Goal: Book appointment/travel/reservation

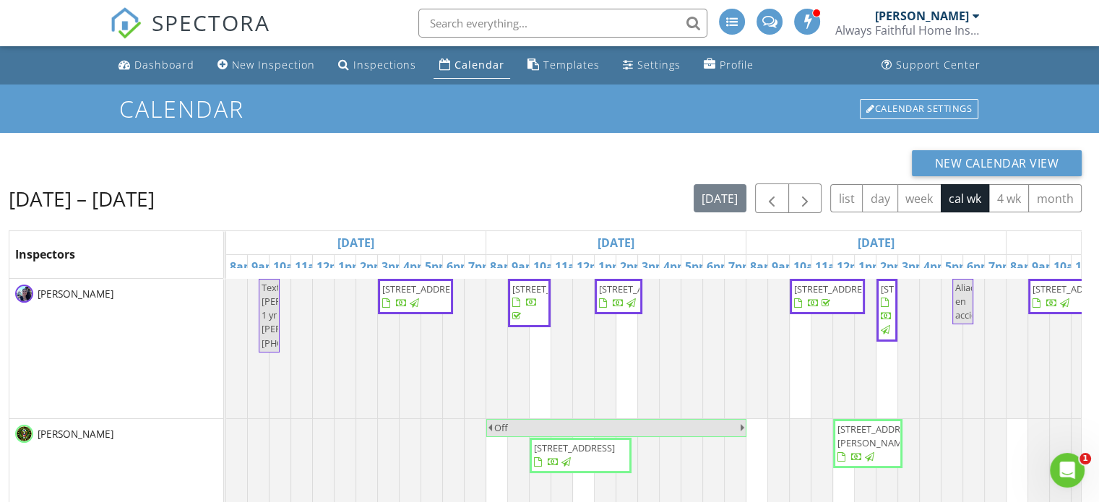
scroll to position [0, 965]
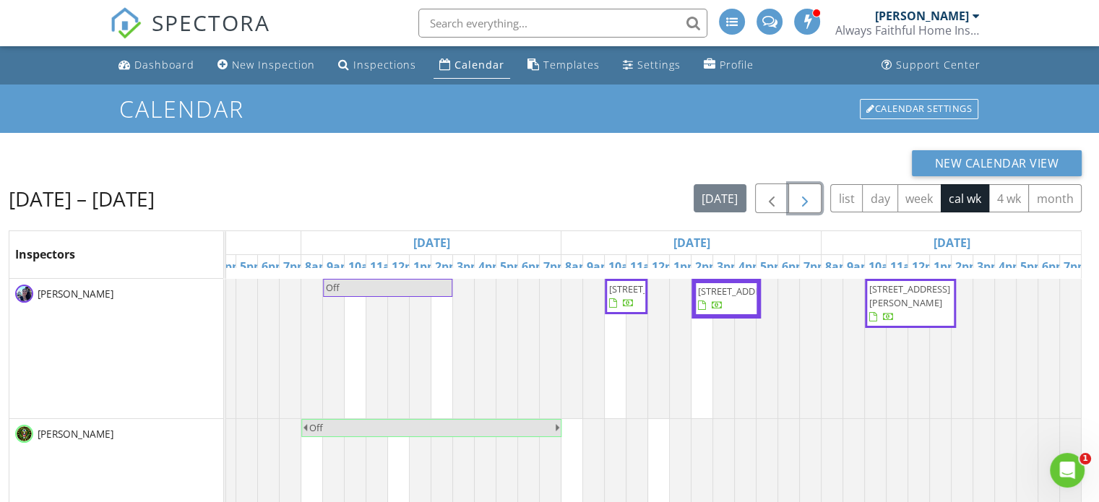
click at [813, 197] on span "button" at bounding box center [804, 198] width 17 height 17
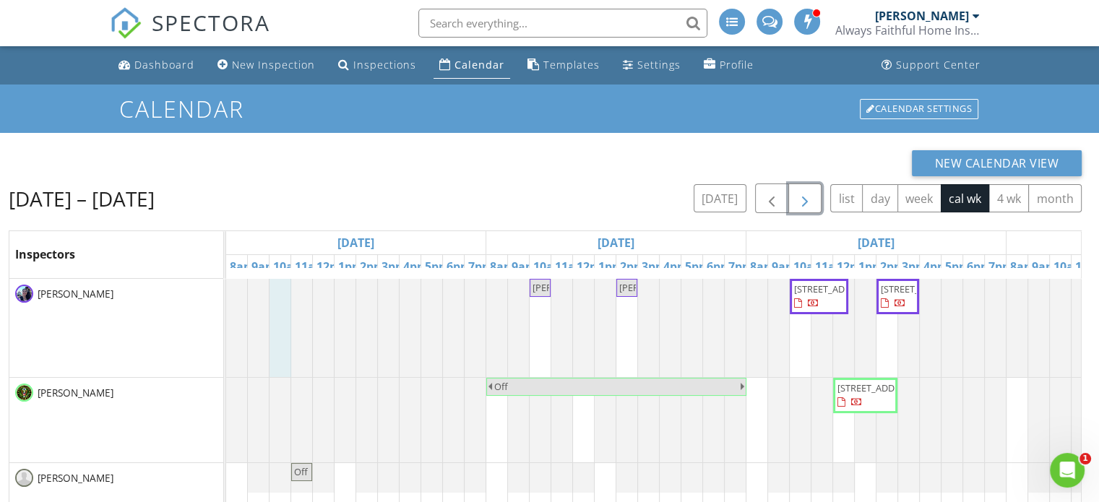
click at [226, 301] on div at bounding box center [226, 328] width 0 height 98
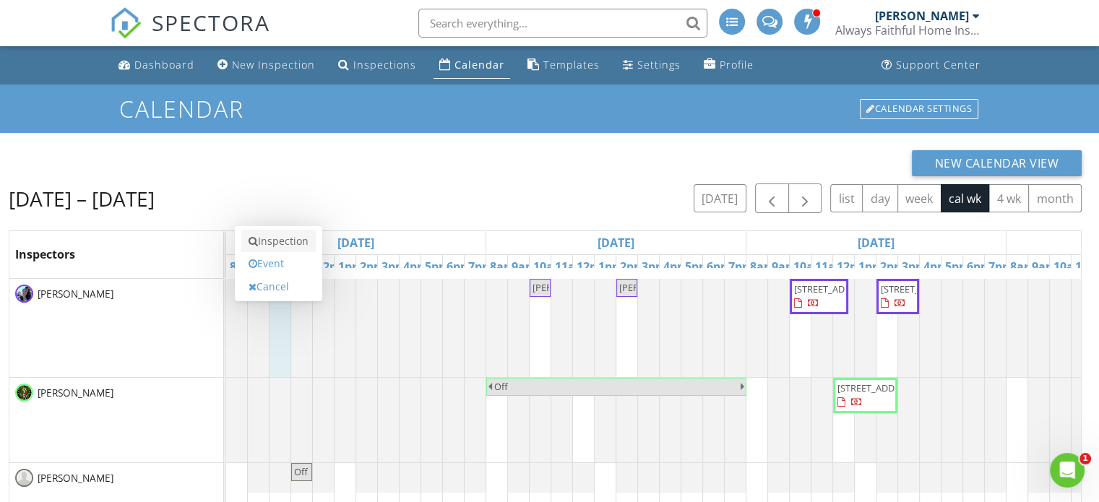
click at [291, 238] on link "Inspection" at bounding box center [278, 241] width 74 height 23
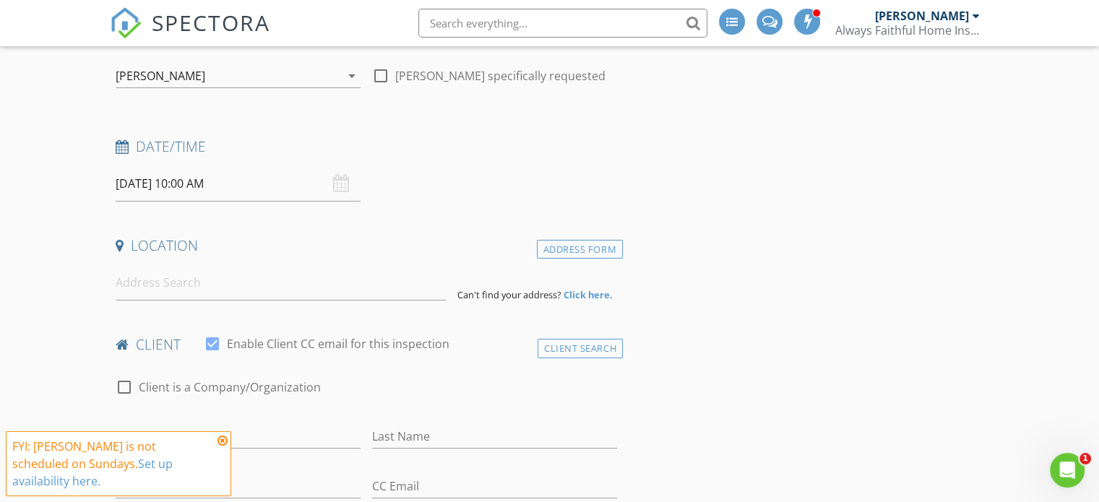
scroll to position [147, 0]
click at [263, 289] on input at bounding box center [281, 280] width 330 height 35
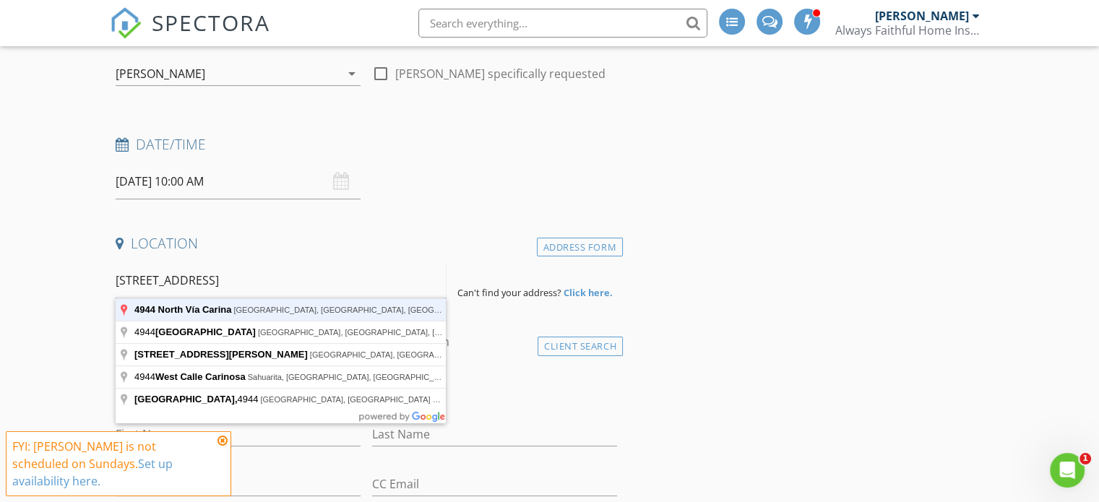
type input "4944 North Vía Carina, Tucson, AZ, USA"
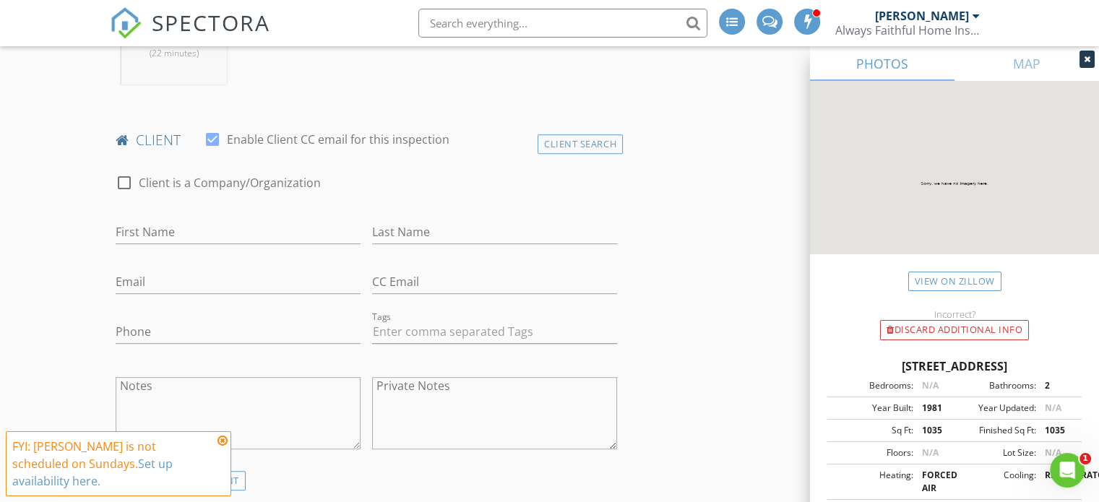
scroll to position [647, 0]
click at [212, 233] on input "First Name" at bounding box center [238, 230] width 245 height 24
type input "[PERSON_NAME]"
type input "Boyet"
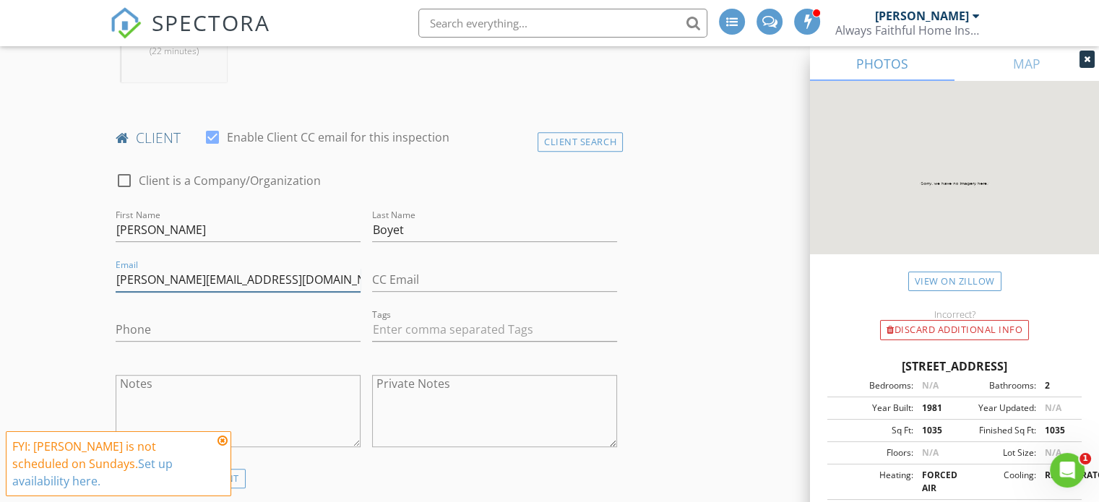
type input "[PERSON_NAME][EMAIL_ADDRESS][DOMAIN_NAME]"
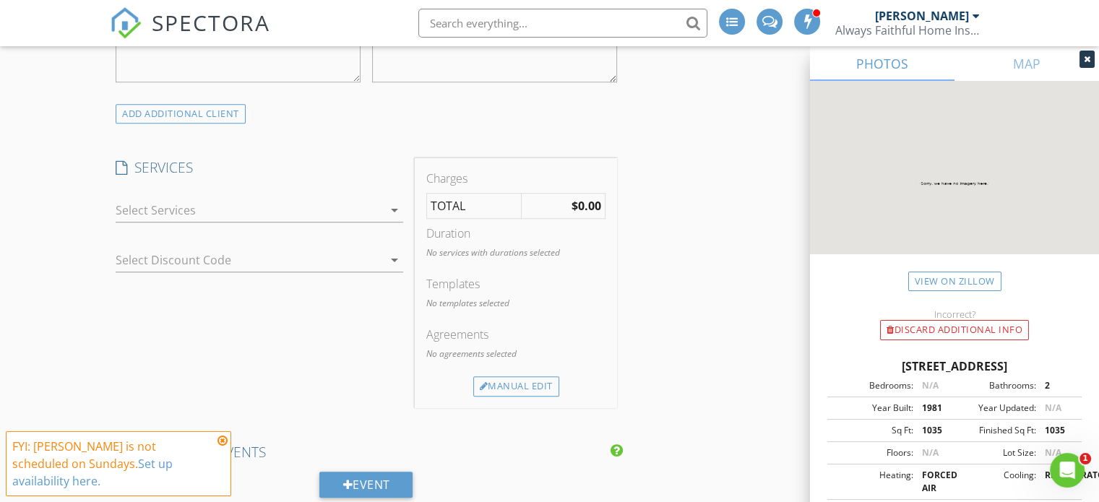
scroll to position [1013, 0]
type input "[PHONE_NUMBER]"
click at [208, 213] on div at bounding box center [249, 208] width 267 height 23
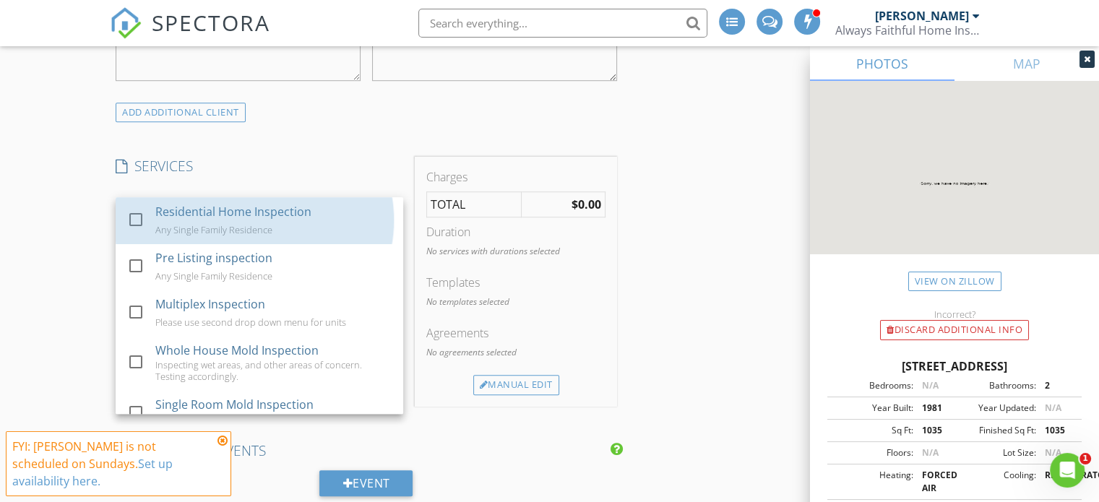
click at [208, 213] on div "Residential Home Inspection" at bounding box center [233, 211] width 156 height 17
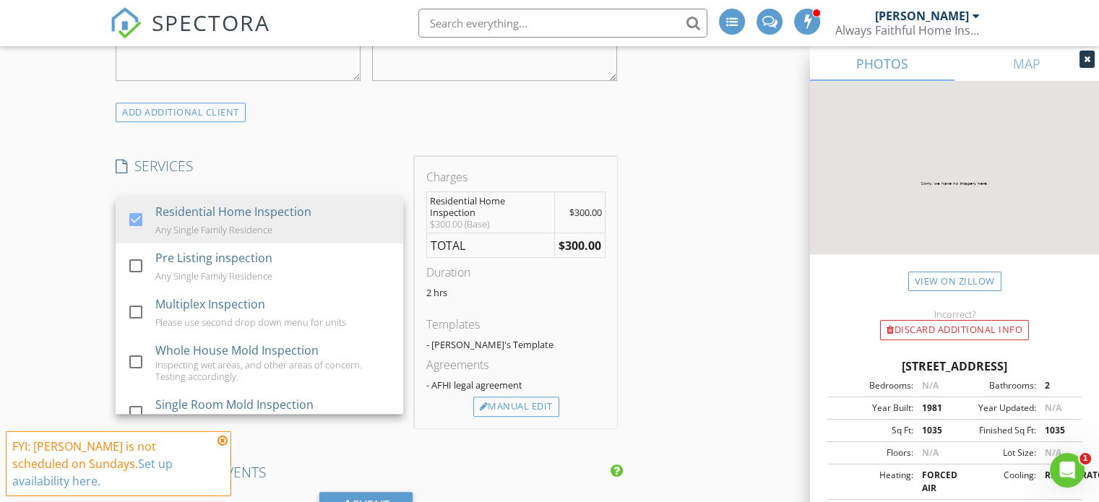
click at [301, 136] on div "INSPECTOR(S) check_box Celia Webb PRIMARY check_box_outline_blank Aaron Brunson…" at bounding box center [366, 407] width 513 height 2504
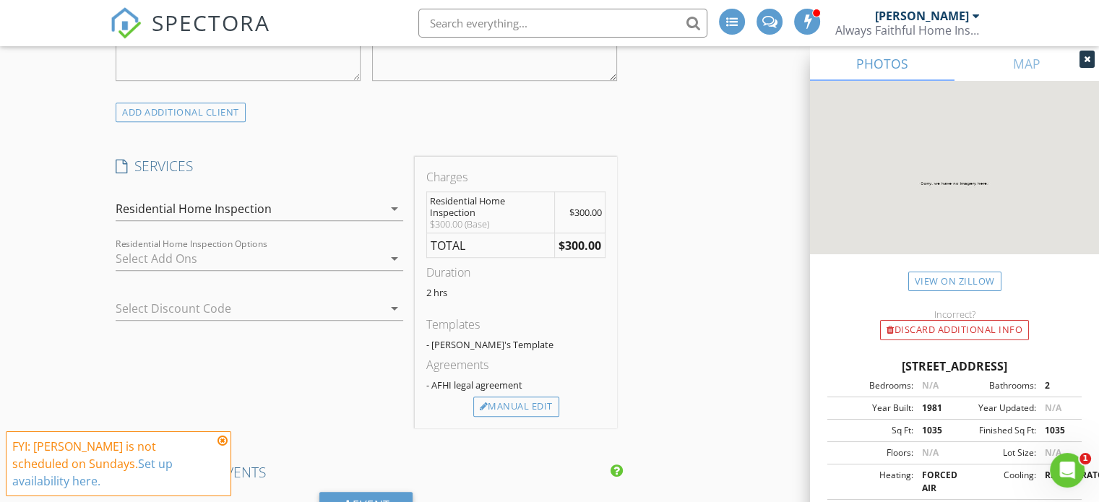
click at [239, 266] on div at bounding box center [249, 258] width 267 height 23
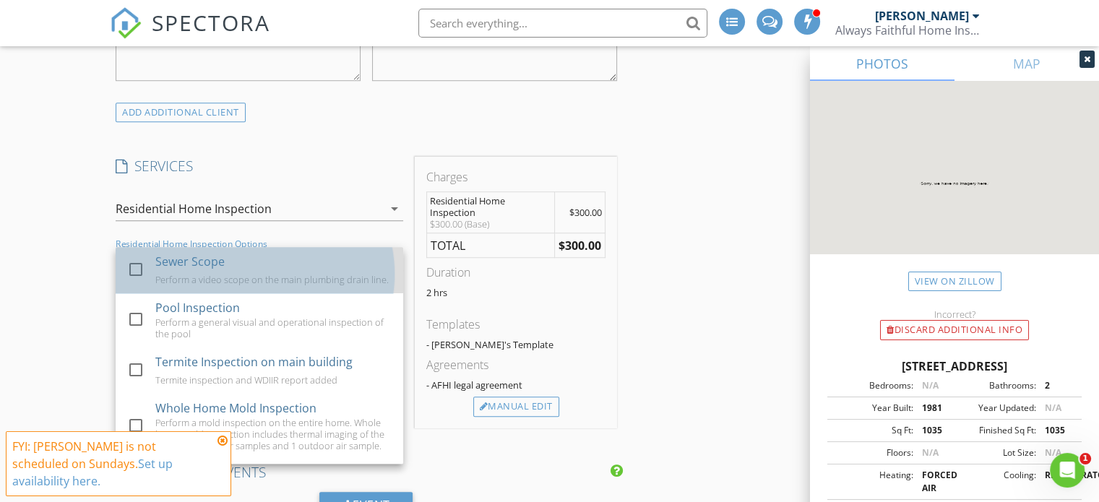
click at [237, 275] on div "Perform a video scope on the main plumbing drain line." at bounding box center [271, 280] width 233 height 12
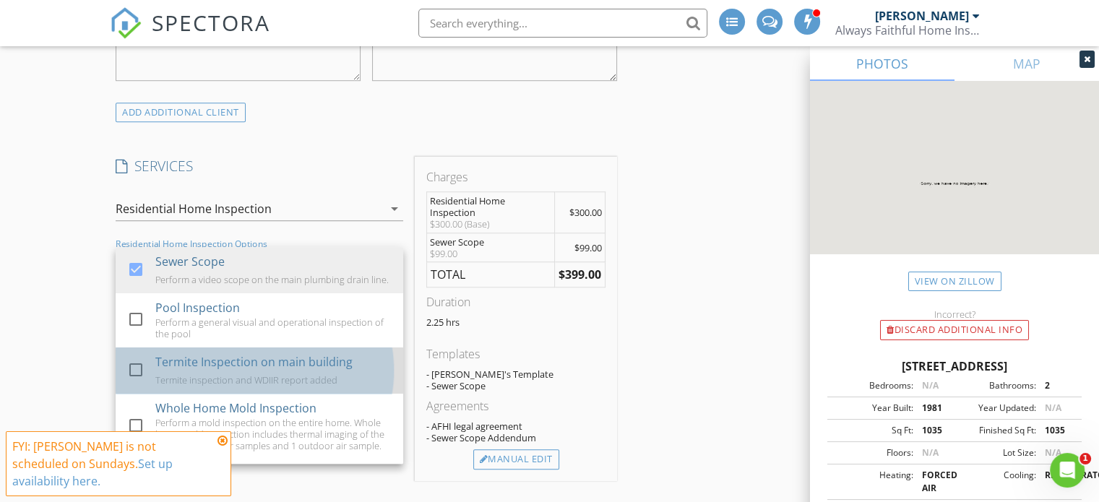
click at [237, 377] on div "Termite Inspection on main building Termite inspection and WDIIR report added" at bounding box center [273, 370] width 237 height 46
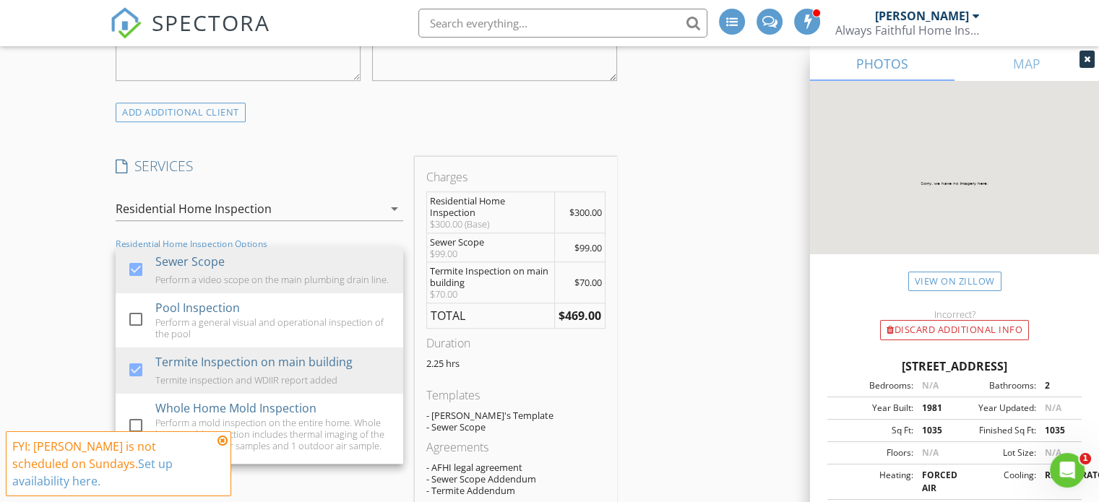
click at [686, 269] on div "INSPECTOR(S) check_box Celia Webb PRIMARY check_box_outline_blank Aaron Brunson…" at bounding box center [549, 502] width 879 height 2694
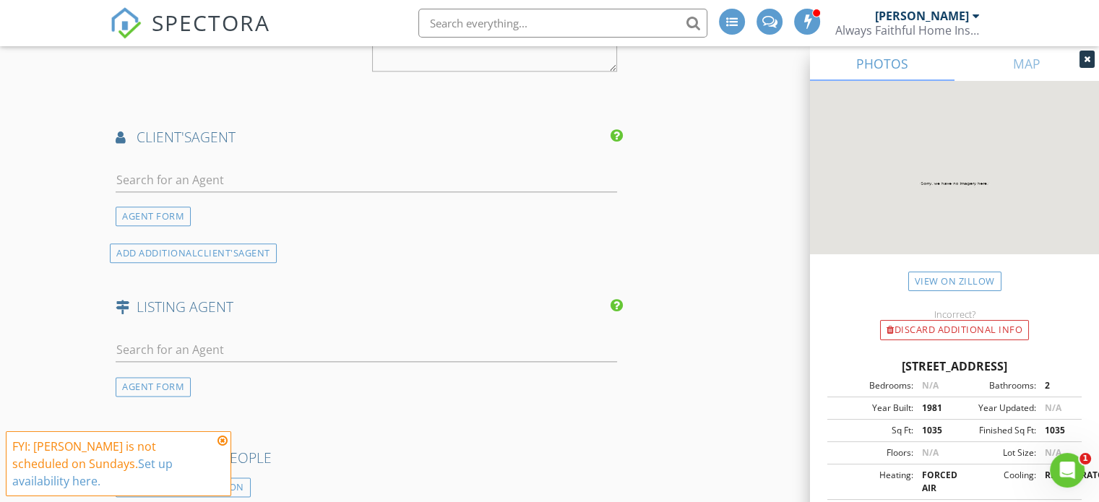
scroll to position [1731, 0]
click at [426, 181] on input "text" at bounding box center [366, 180] width 501 height 24
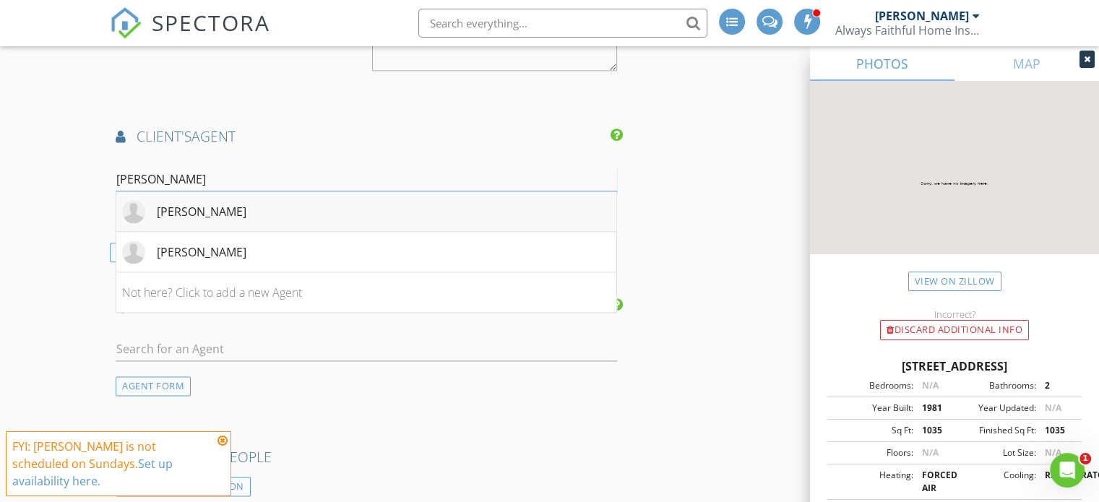
type input "calderon"
click at [400, 212] on li "[PERSON_NAME]" at bounding box center [366, 211] width 500 height 40
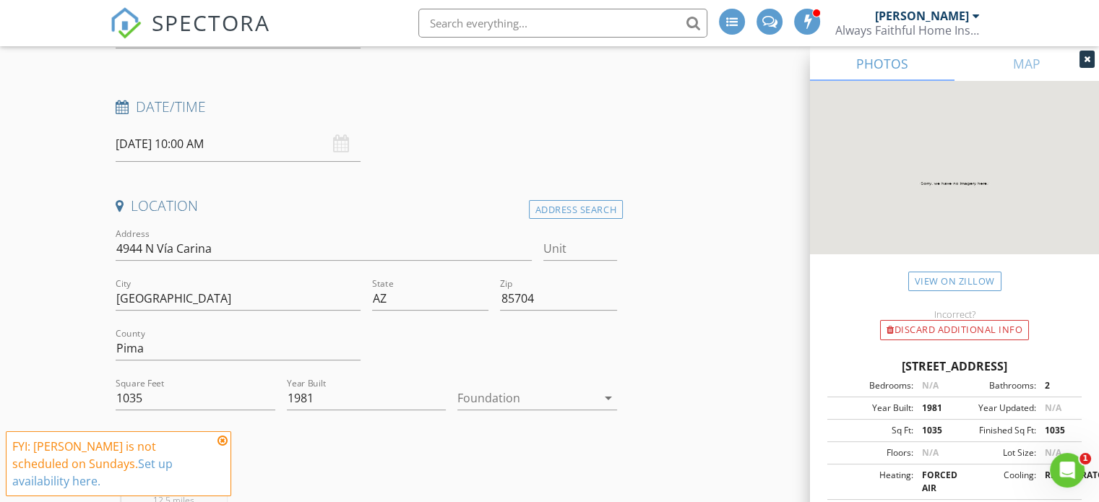
scroll to position [182, 0]
click at [337, 146] on div "08/31/2025 10:00 AM" at bounding box center [238, 146] width 245 height 35
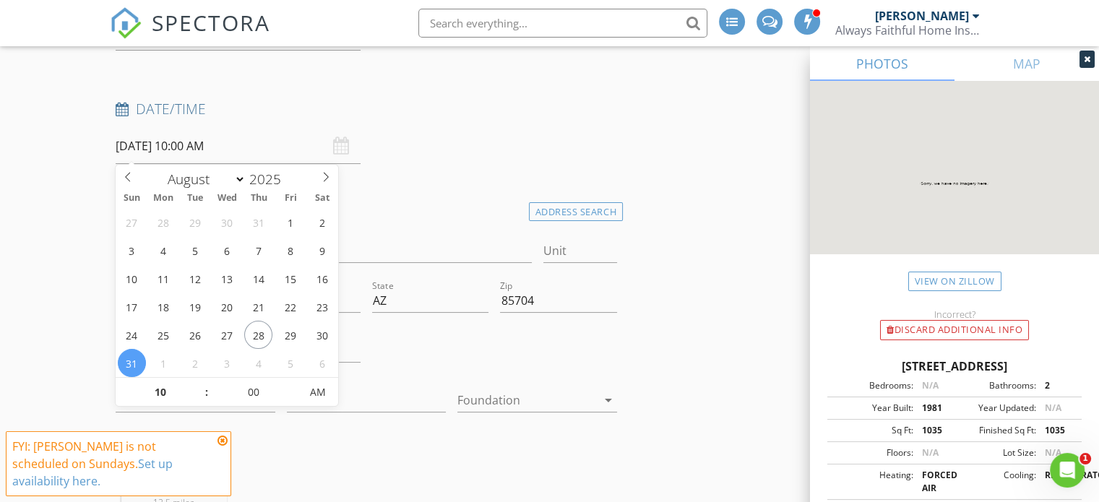
click at [216, 147] on input "08/31/2025 10:00 AM" at bounding box center [238, 146] width 245 height 35
type input "11"
type input "08/31/2025 11:00 AM"
click at [201, 381] on span at bounding box center [199, 385] width 10 height 14
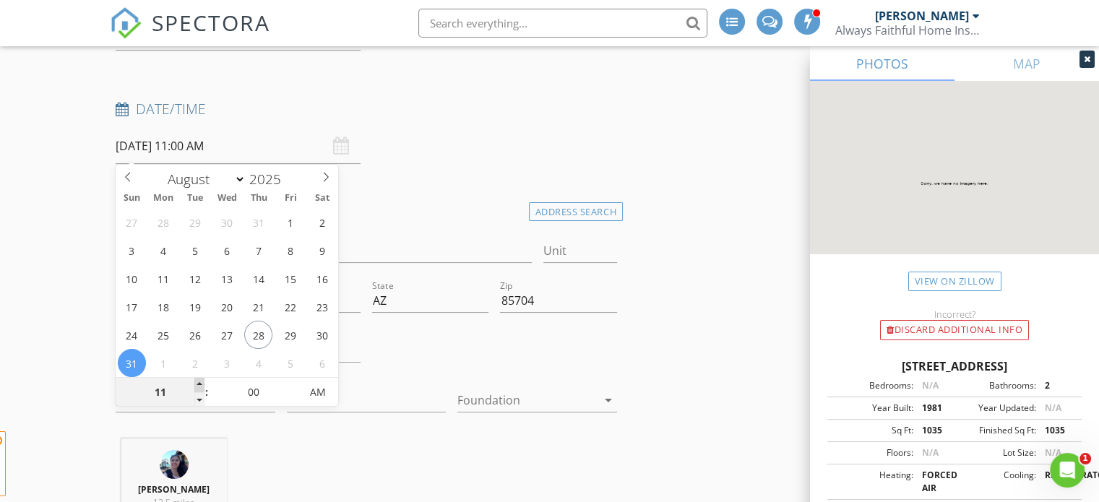
type input "12"
type input "08/31/2025 12:00 PM"
click at [201, 381] on span at bounding box center [199, 385] width 10 height 14
type input "01"
type input "08/31/2025 1:00 PM"
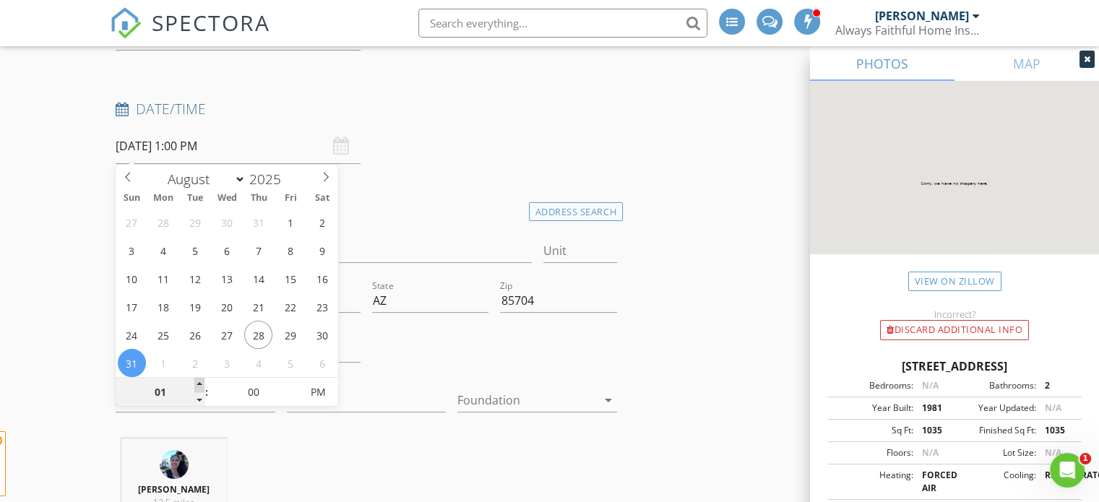
click at [201, 381] on span at bounding box center [199, 385] width 10 height 14
type input "02"
type input "[DATE] 2:00 PM"
click at [201, 381] on span at bounding box center [199, 385] width 10 height 14
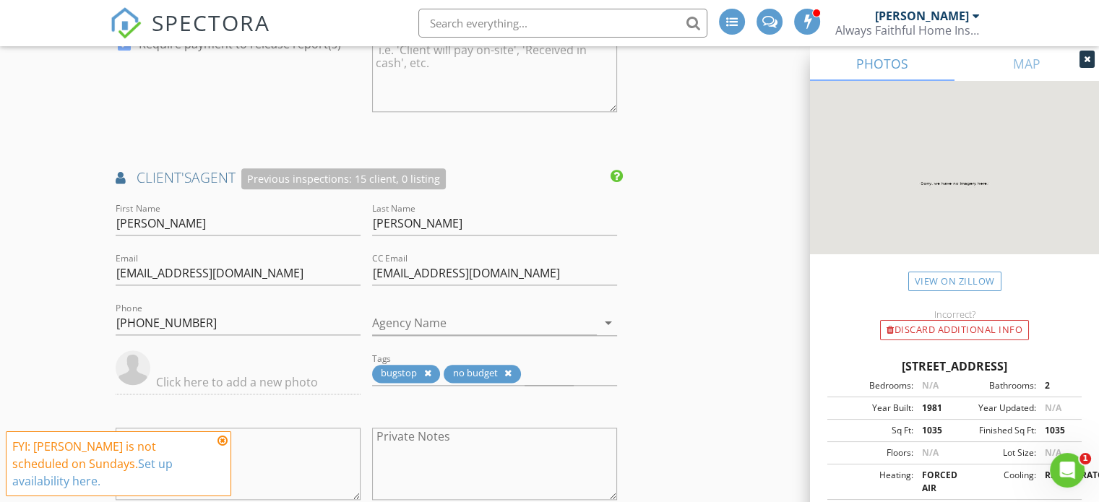
scroll to position [1695, 0]
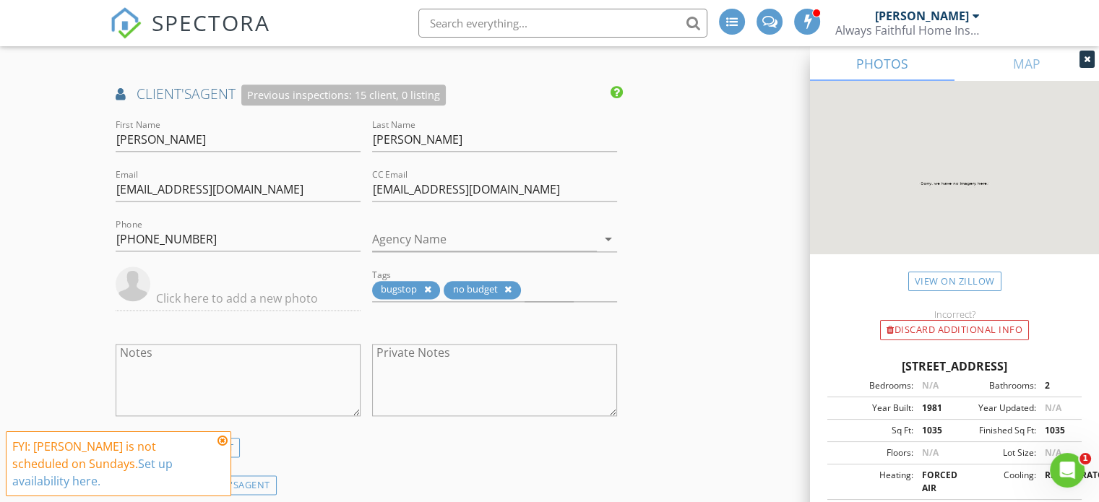
scroll to position [1777, 0]
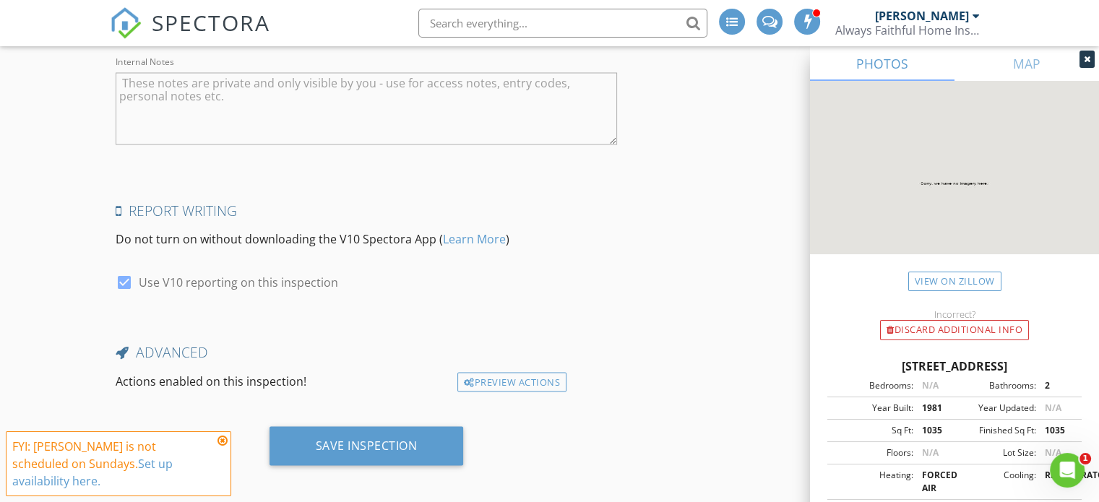
scroll to position [2661, 0]
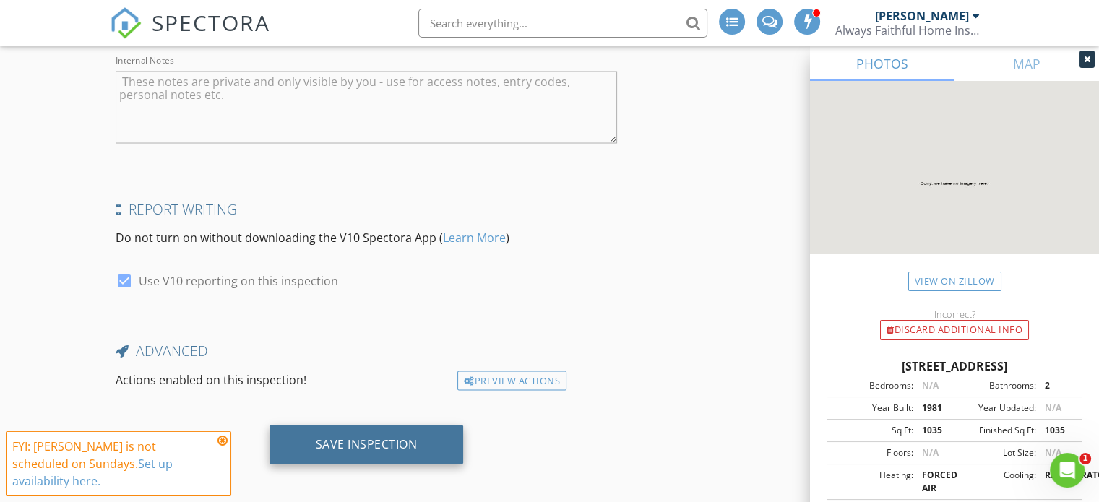
click at [360, 436] on div "Save Inspection" at bounding box center [367, 443] width 102 height 14
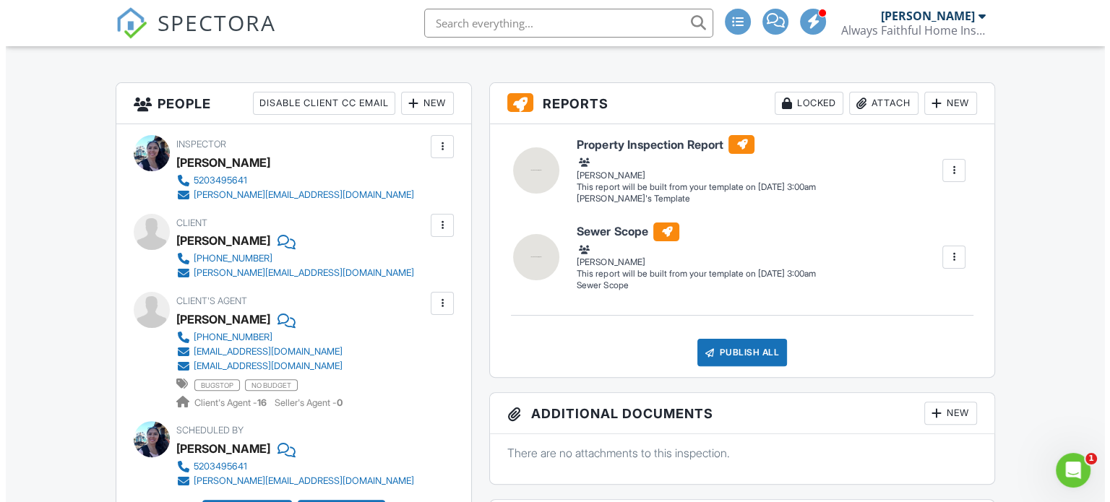
scroll to position [329, 0]
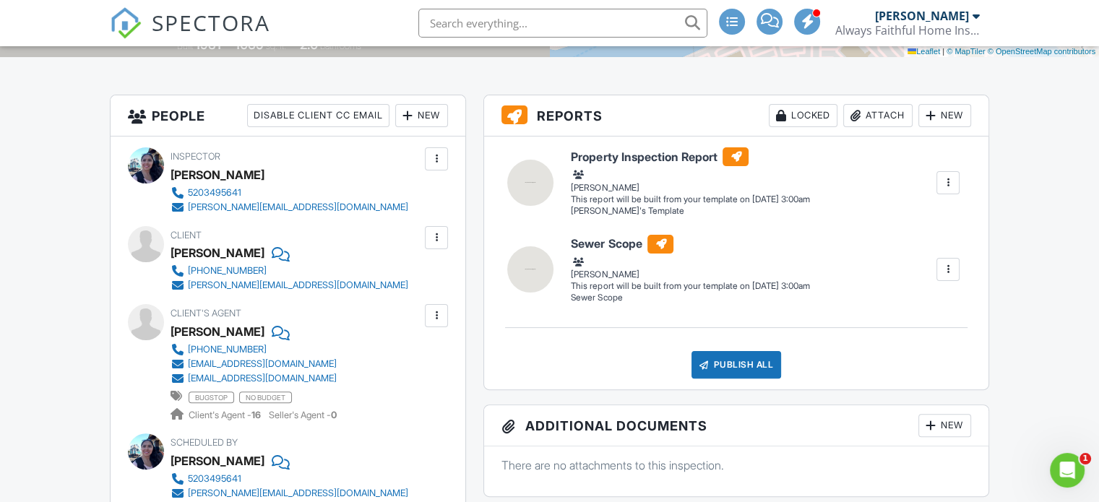
click at [430, 114] on div "New" at bounding box center [421, 115] width 53 height 23
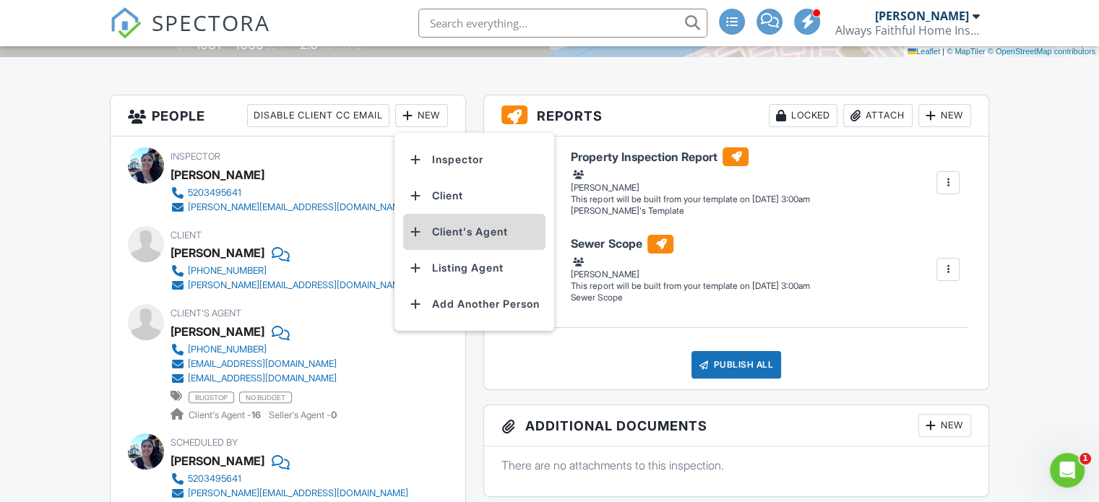
click at [446, 236] on li "Client's Agent" at bounding box center [474, 232] width 142 height 36
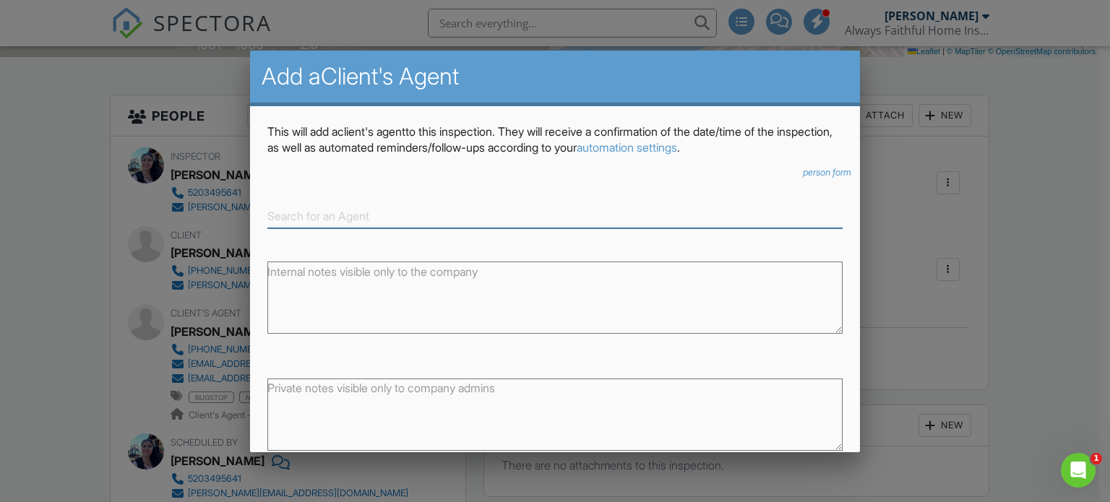
click at [439, 222] on input at bounding box center [555, 216] width 576 height 24
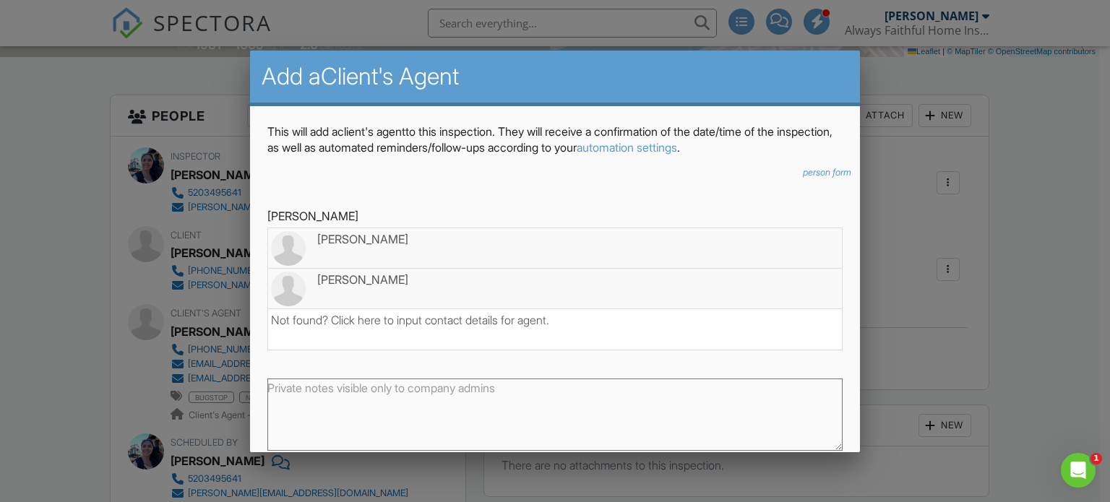
click at [431, 282] on div "Christina Calderon" at bounding box center [555, 280] width 569 height 16
type input "Christina Calderon"
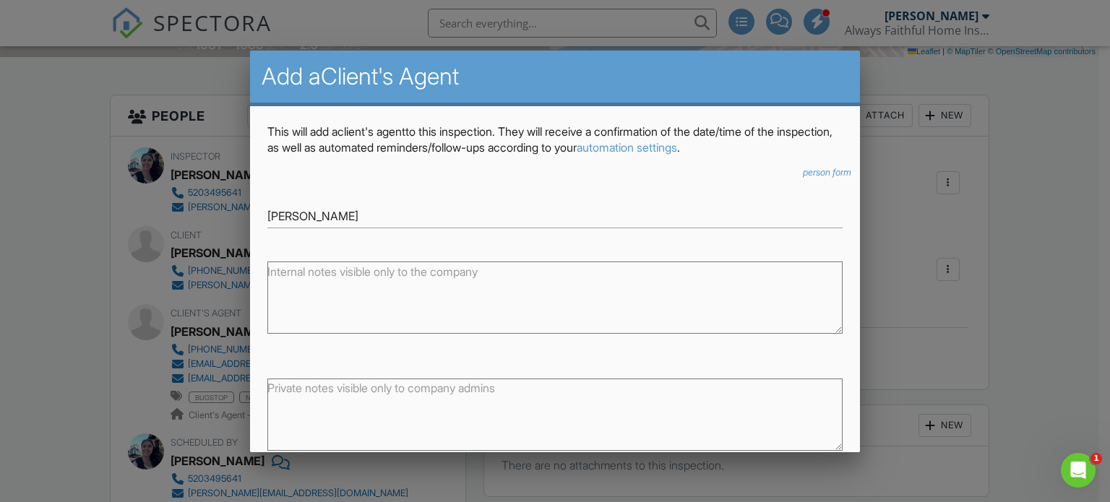
scroll to position [78, 0]
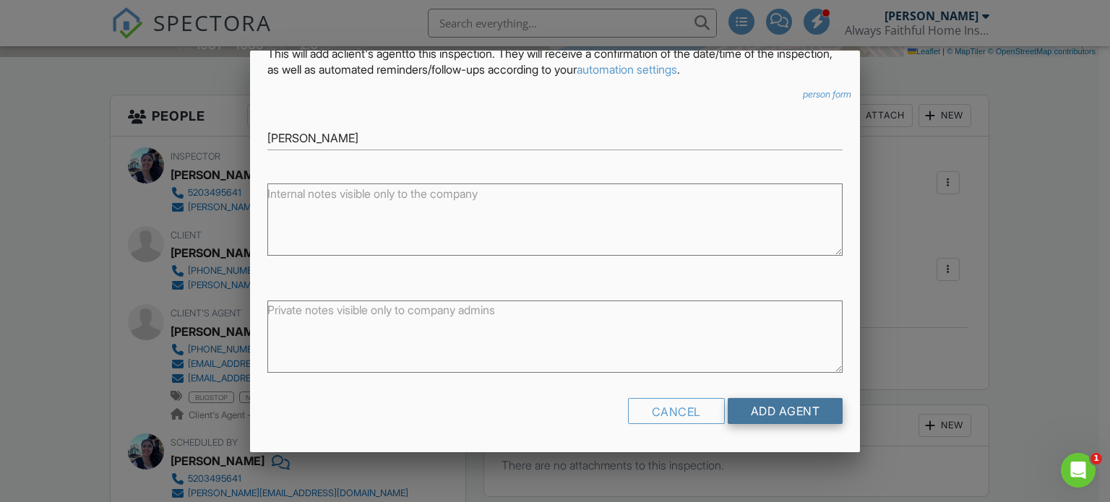
click at [727, 413] on input "Add Agent" at bounding box center [785, 411] width 116 height 26
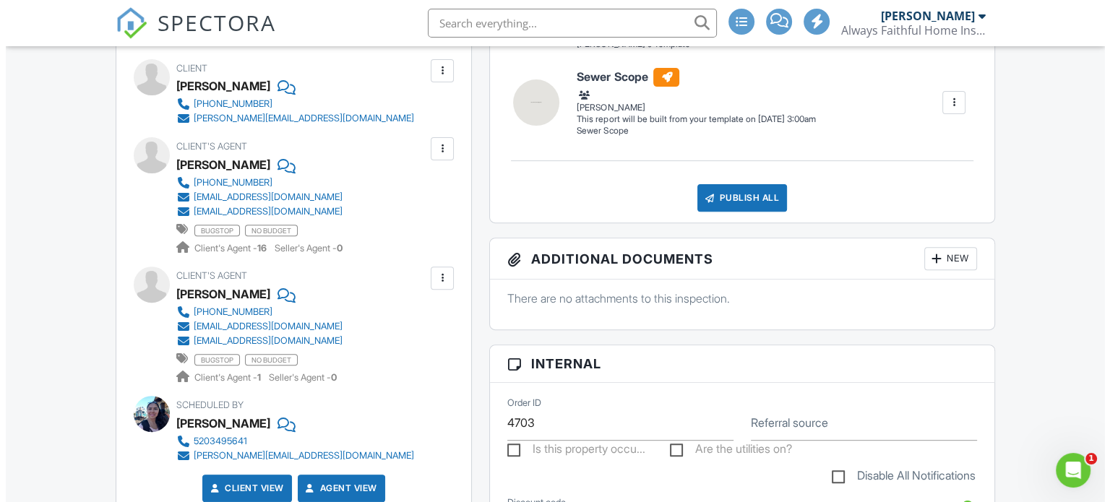
scroll to position [475, 0]
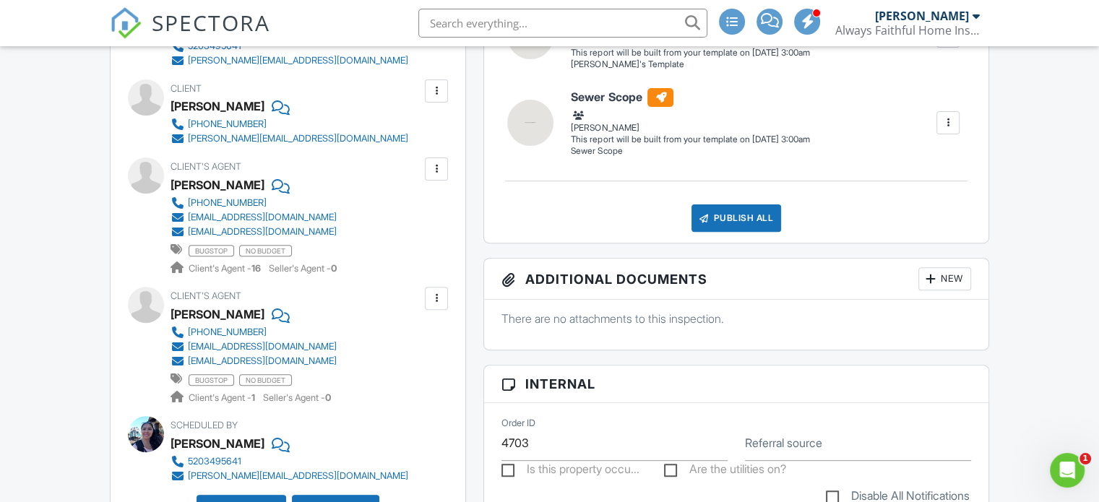
click at [442, 297] on div at bounding box center [436, 298] width 14 height 14
click at [426, 388] on li "Remove" at bounding box center [403, 378] width 74 height 36
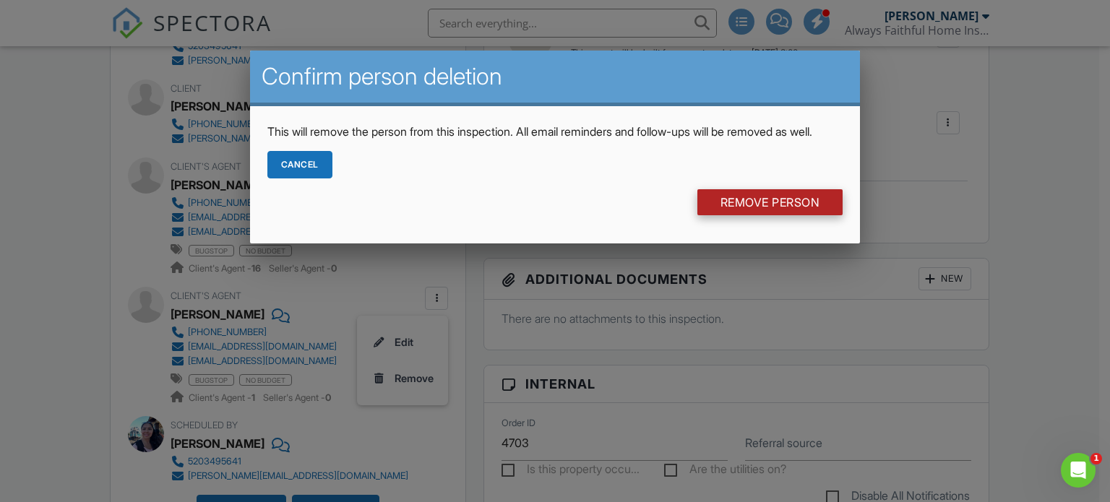
click at [777, 215] on input "Remove Person" at bounding box center [770, 202] width 146 height 26
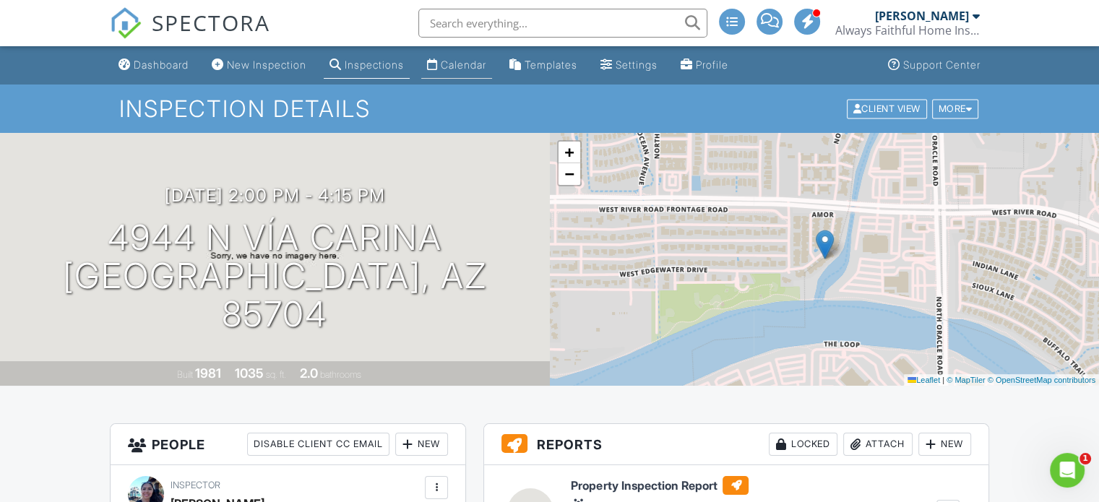
click at [471, 68] on div "Calendar" at bounding box center [464, 65] width 46 height 12
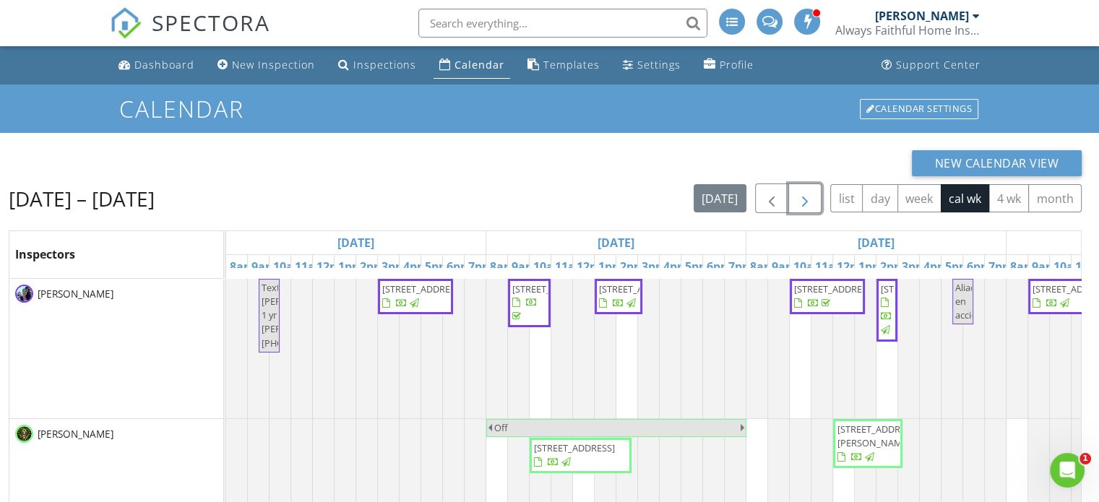
click at [802, 201] on span "button" at bounding box center [804, 198] width 17 height 17
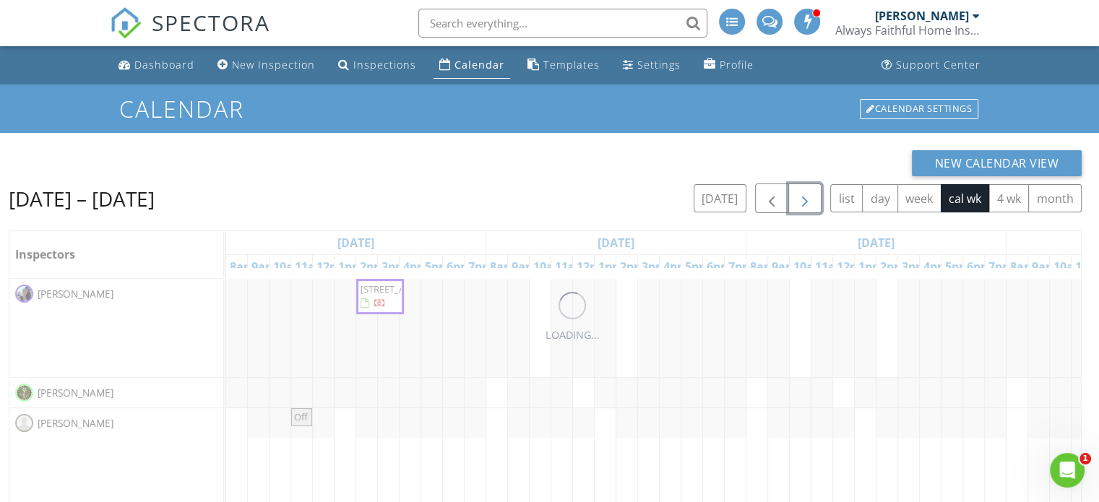
click at [802, 201] on span "button" at bounding box center [804, 198] width 17 height 17
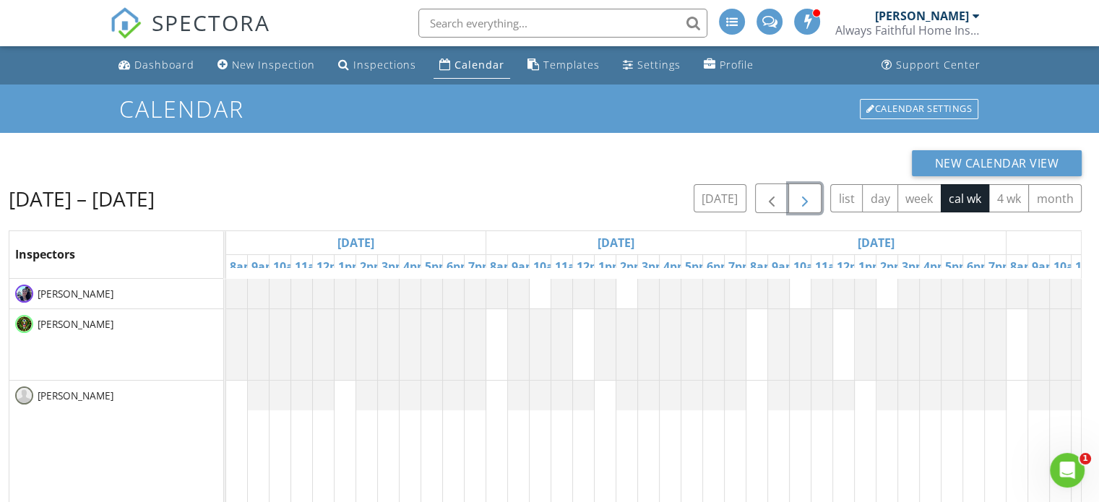
click at [802, 201] on span "button" at bounding box center [804, 198] width 17 height 17
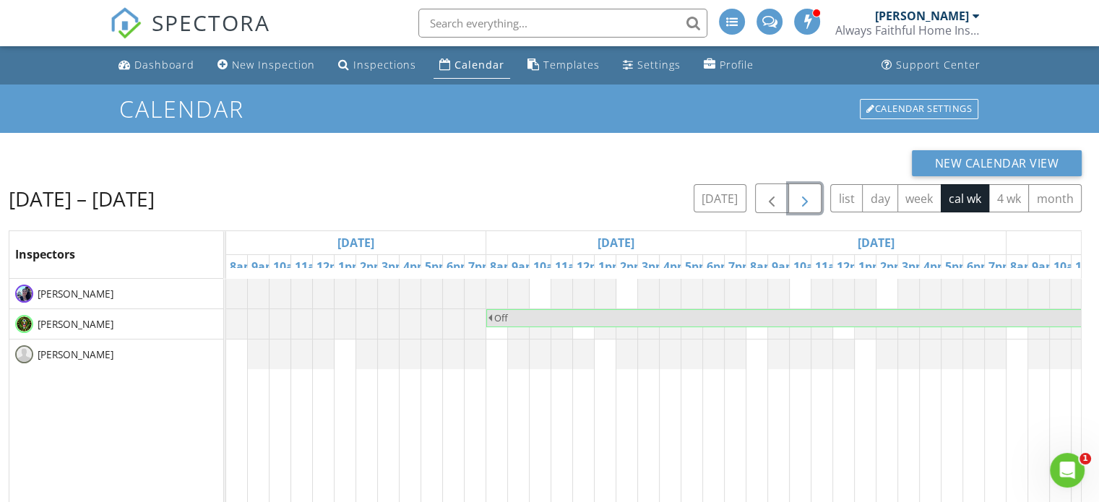
click at [802, 201] on span "button" at bounding box center [804, 198] width 17 height 17
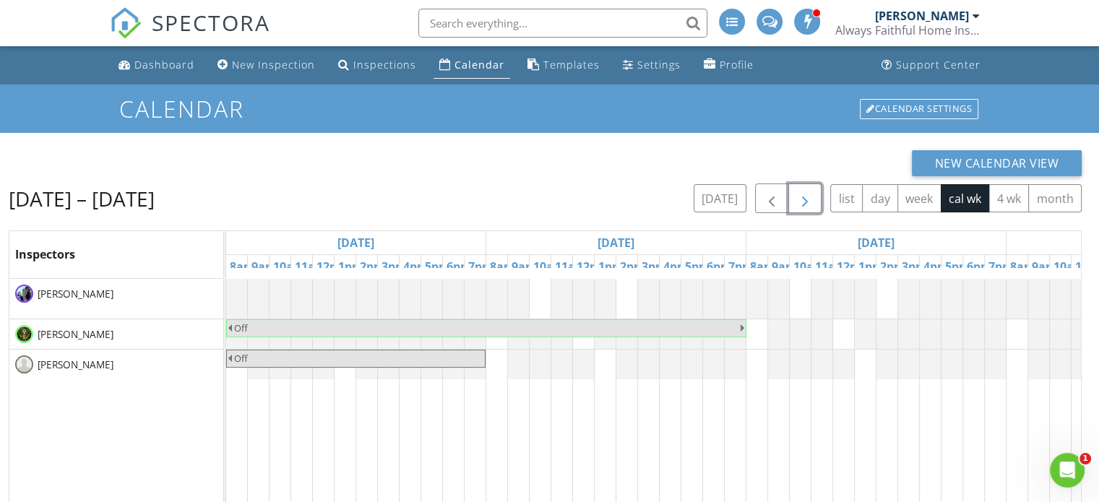
click at [802, 201] on span "button" at bounding box center [804, 198] width 17 height 17
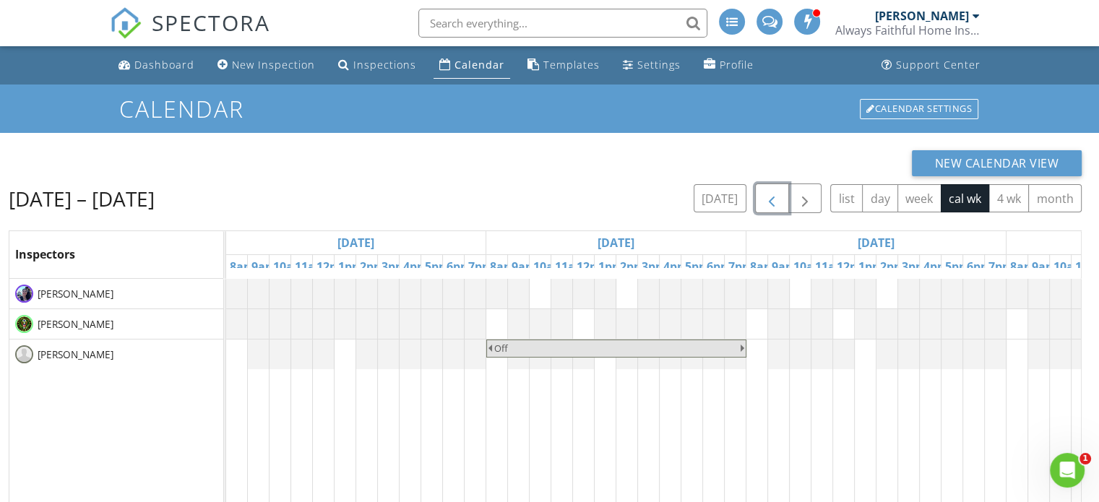
click at [772, 199] on span "button" at bounding box center [771, 198] width 17 height 17
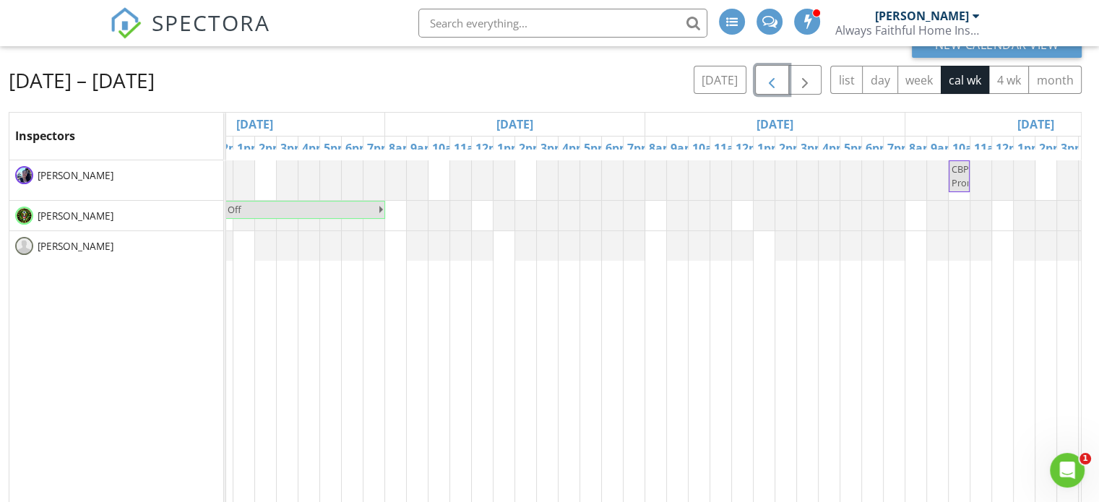
scroll to position [0, 390]
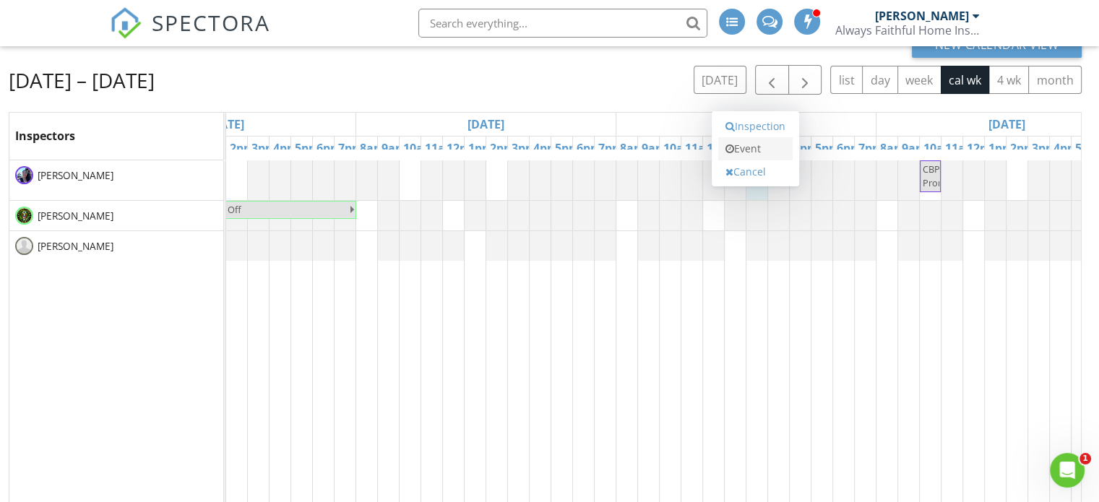
click at [756, 156] on link "Event" at bounding box center [755, 148] width 74 height 23
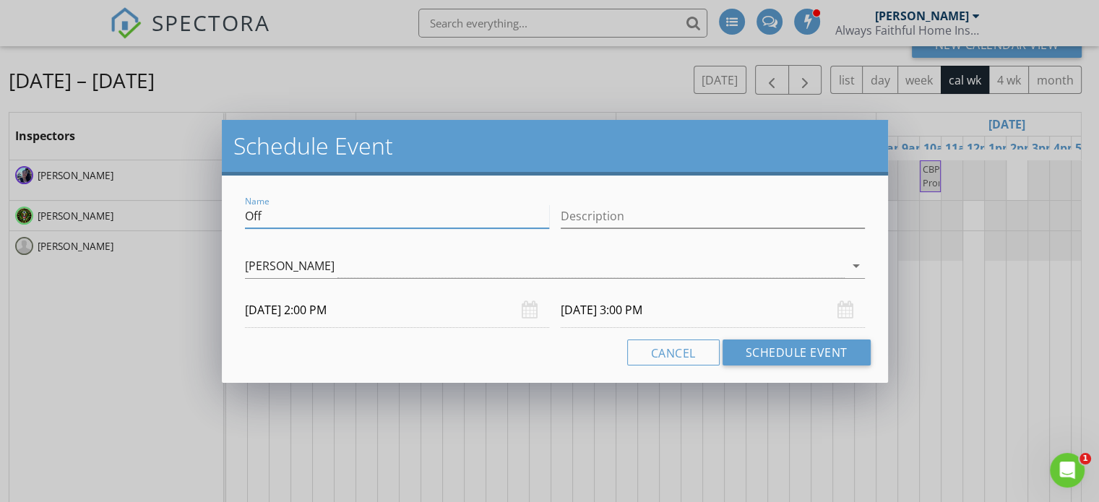
click at [440, 215] on input "Off" at bounding box center [397, 216] width 304 height 24
type input "O"
type input "Ideal image"
click at [774, 354] on button "Schedule Event" at bounding box center [796, 353] width 148 height 26
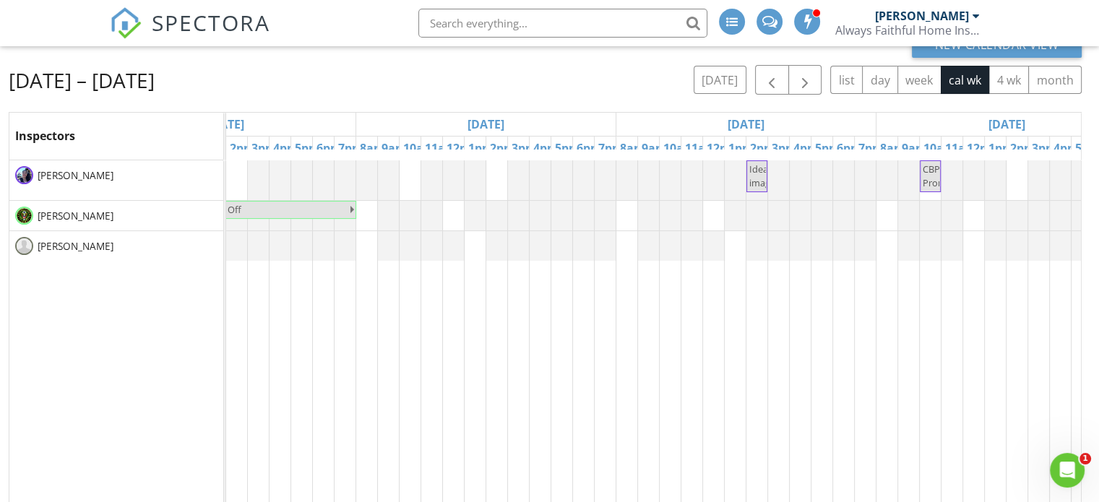
click at [755, 176] on span "Ideal image" at bounding box center [762, 176] width 26 height 27
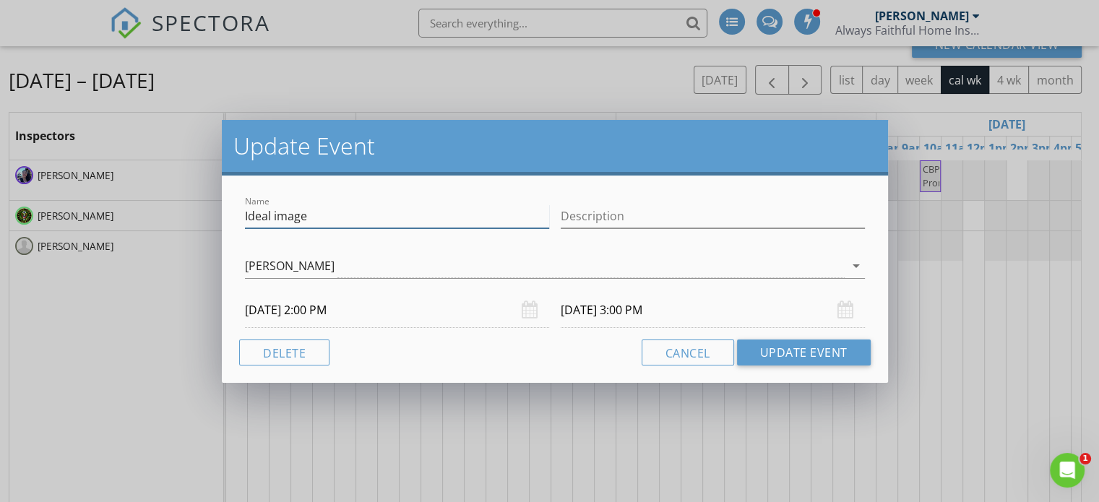
click at [433, 223] on input "Ideal image" at bounding box center [397, 216] width 304 height 24
type input "Ideal"
click at [795, 350] on button "Update Event" at bounding box center [804, 353] width 134 height 26
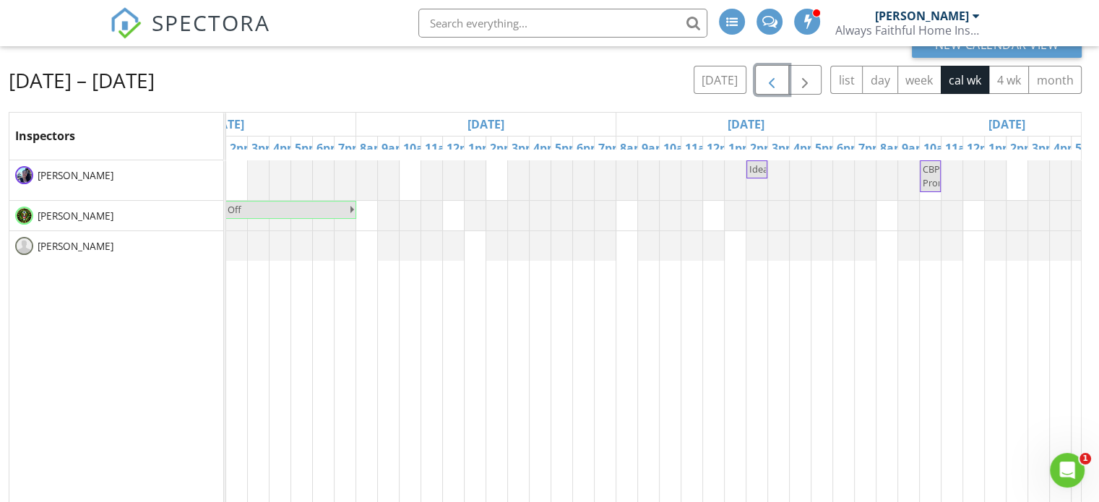
click at [769, 87] on span "button" at bounding box center [771, 80] width 17 height 17
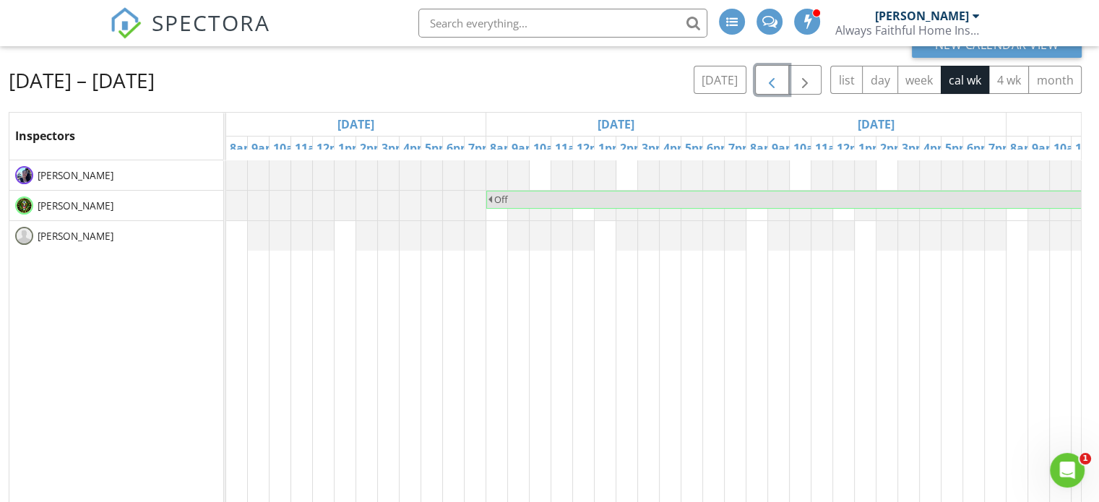
click at [769, 87] on span "button" at bounding box center [771, 80] width 17 height 17
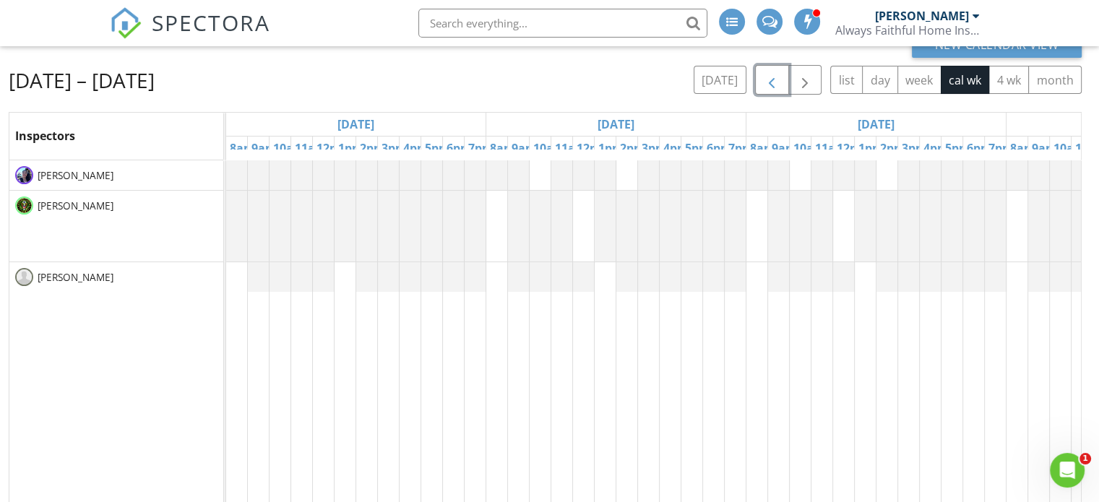
click at [769, 87] on span "button" at bounding box center [771, 80] width 17 height 17
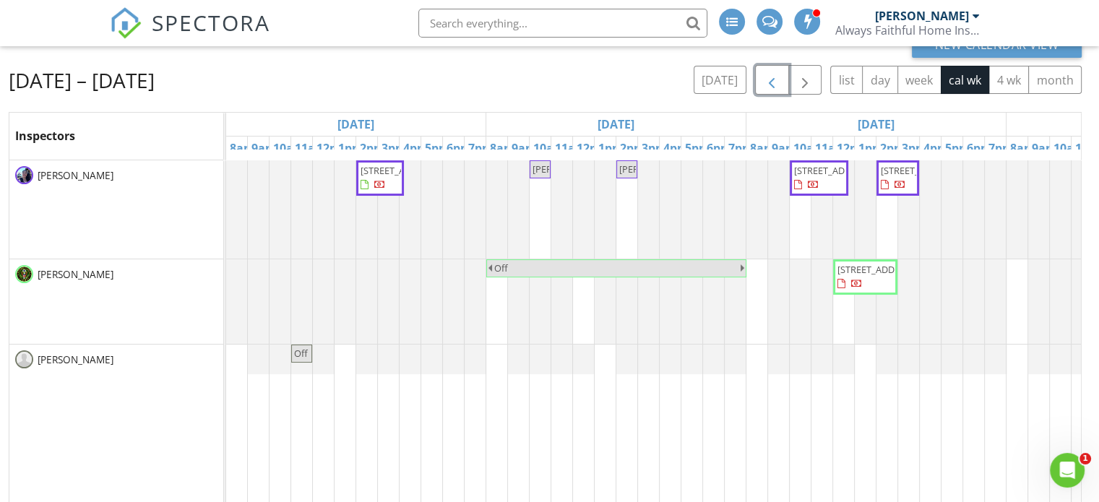
click at [374, 177] on span "[STREET_ADDRESS]" at bounding box center [400, 170] width 81 height 13
